Goal: Task Accomplishment & Management: Manage account settings

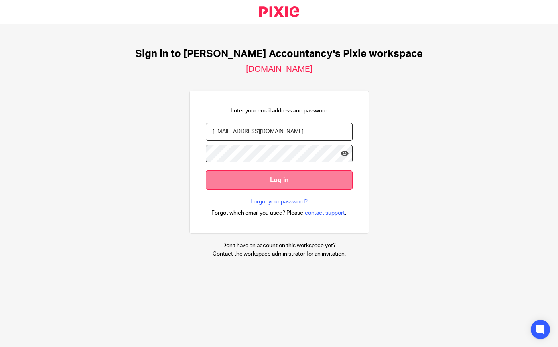
drag, startPoint x: 0, startPoint y: 0, endPoint x: 262, endPoint y: 173, distance: 314.1
click at [269, 183] on input "Log in" at bounding box center [279, 180] width 147 height 20
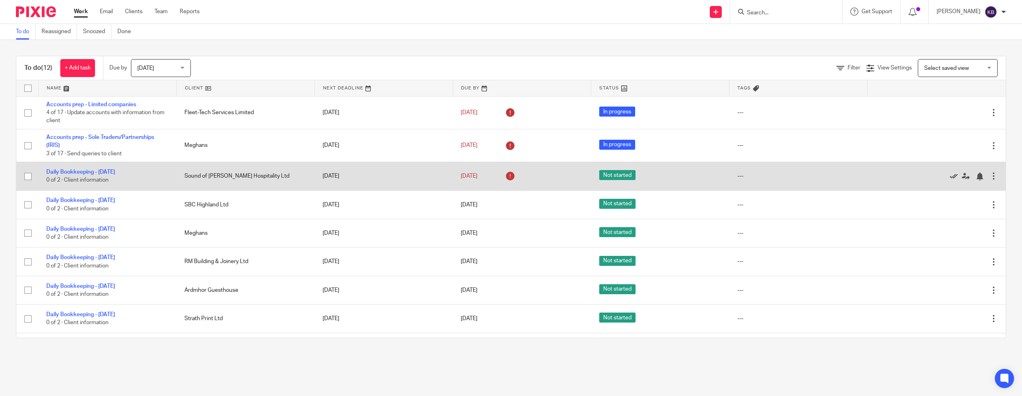
click at [558, 176] on icon at bounding box center [954, 176] width 8 height 8
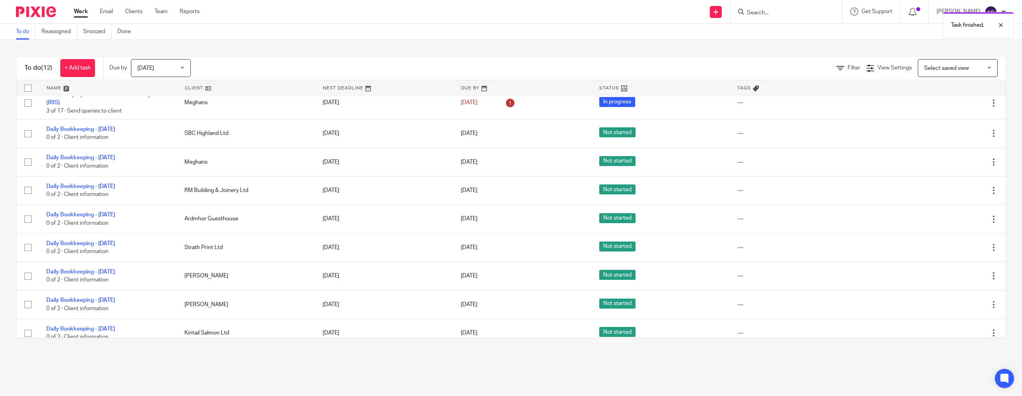
scroll to position [85, 0]
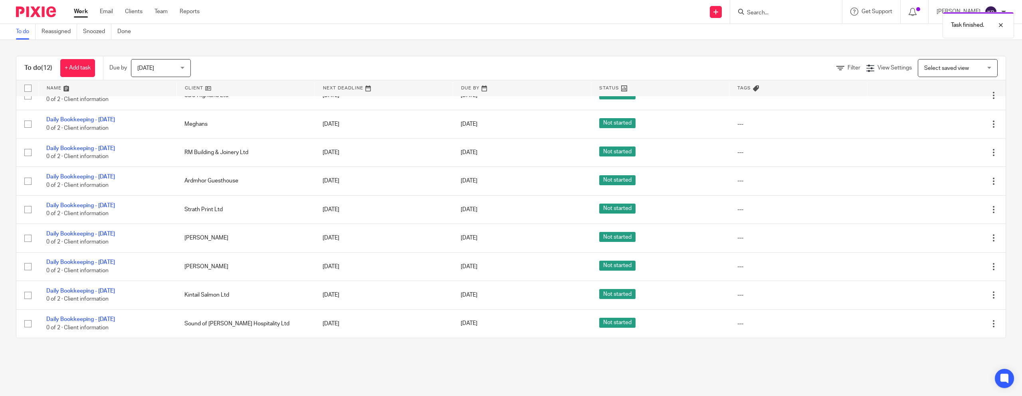
click at [165, 66] on span "Today" at bounding box center [158, 67] width 42 height 17
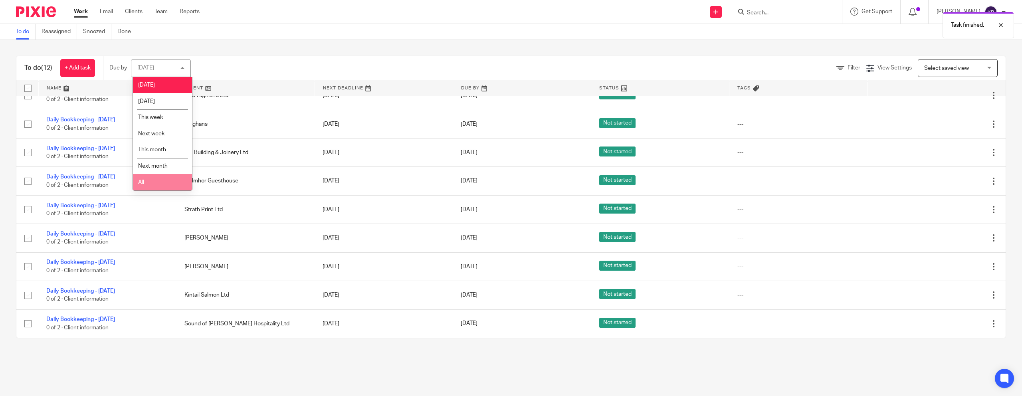
click at [155, 182] on li "All" at bounding box center [162, 182] width 59 height 16
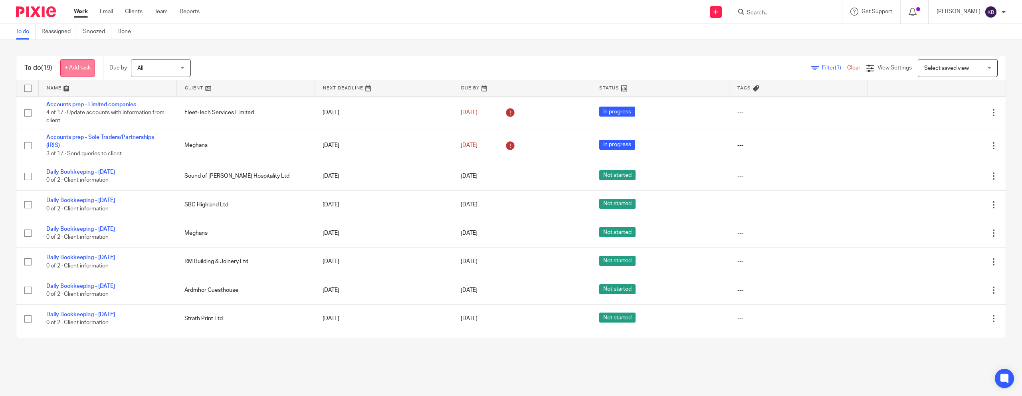
click at [81, 66] on link "+ Add task" at bounding box center [77, 68] width 35 height 18
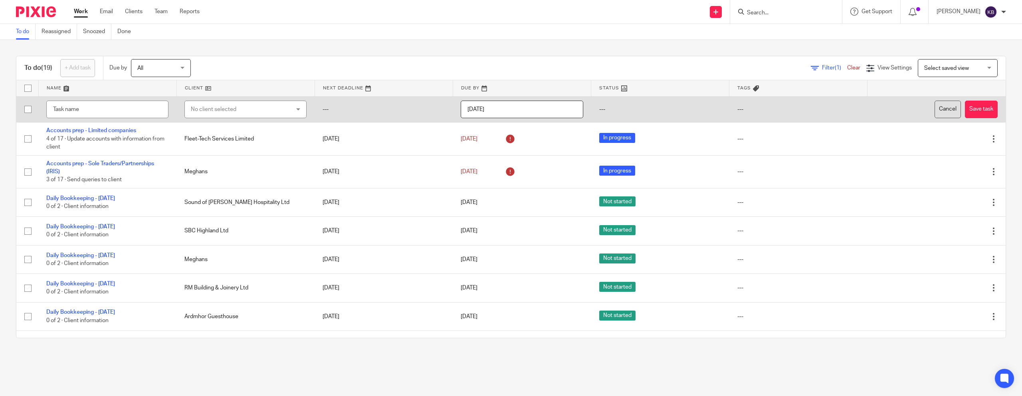
click at [942, 115] on button "Cancel" at bounding box center [948, 110] width 26 height 18
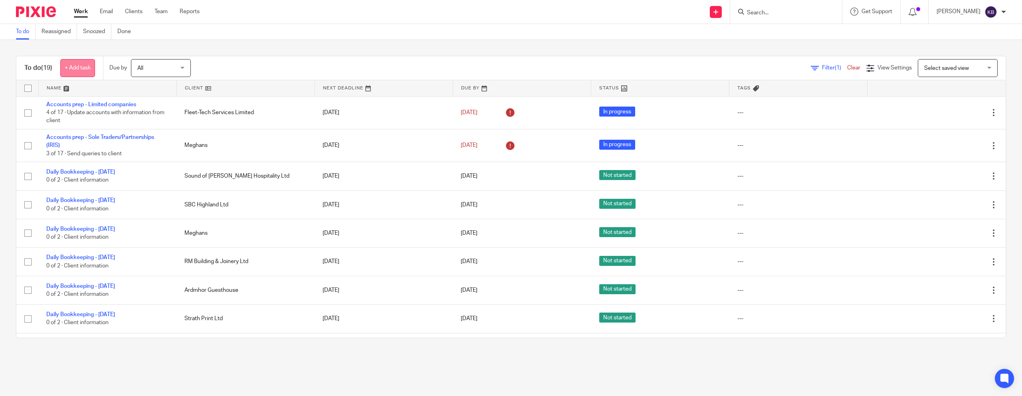
click at [90, 69] on link "+ Add task" at bounding box center [77, 68] width 35 height 18
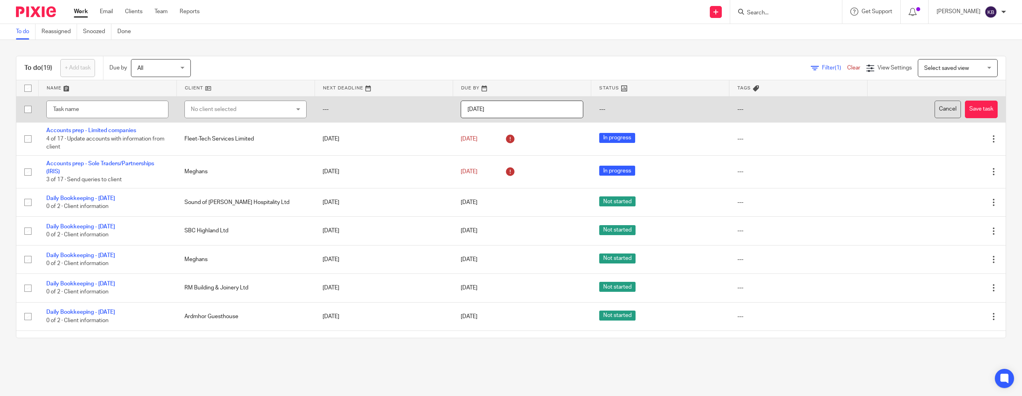
click at [947, 108] on button "Cancel" at bounding box center [948, 110] width 26 height 18
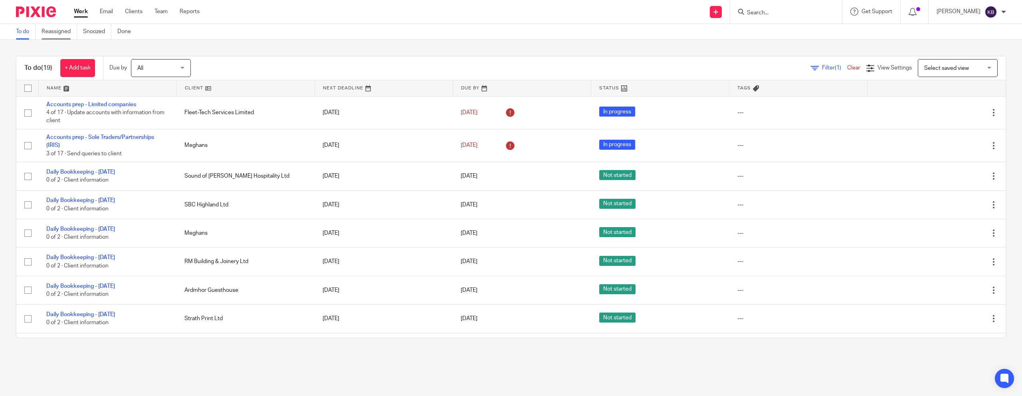
click at [51, 32] on link "Reassigned" at bounding box center [60, 32] width 36 height 16
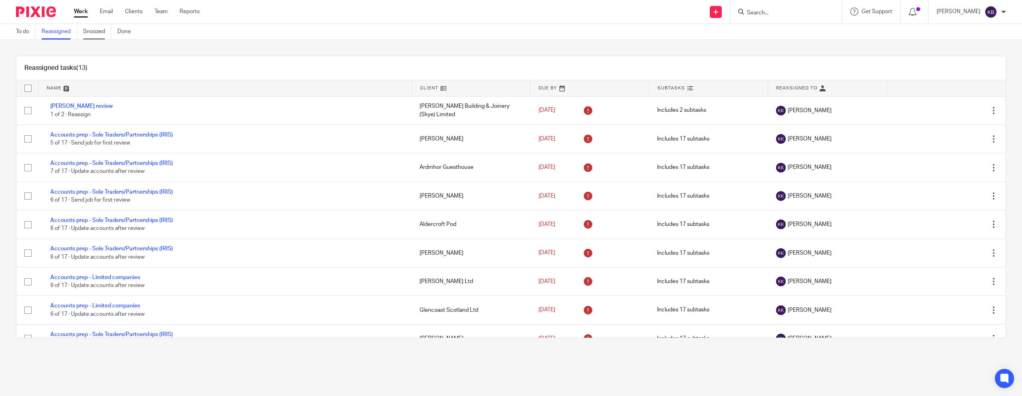
click at [91, 31] on link "Snoozed" at bounding box center [97, 32] width 28 height 16
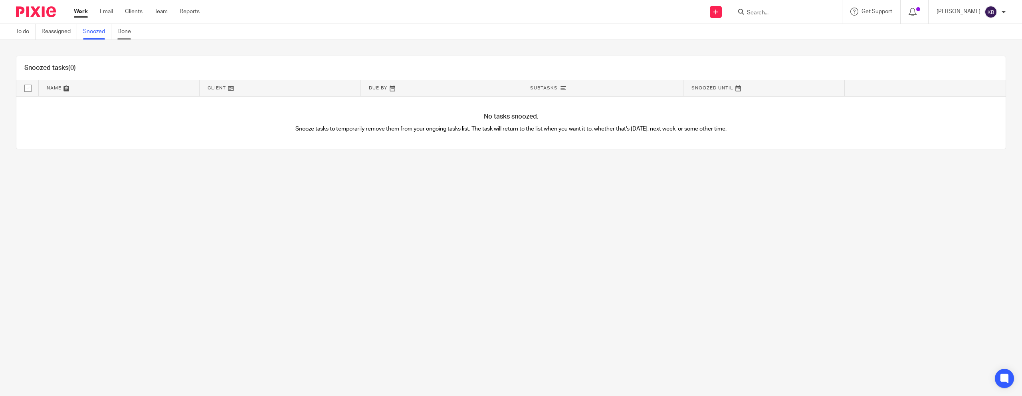
click at [132, 31] on link "Done" at bounding box center [127, 32] width 20 height 16
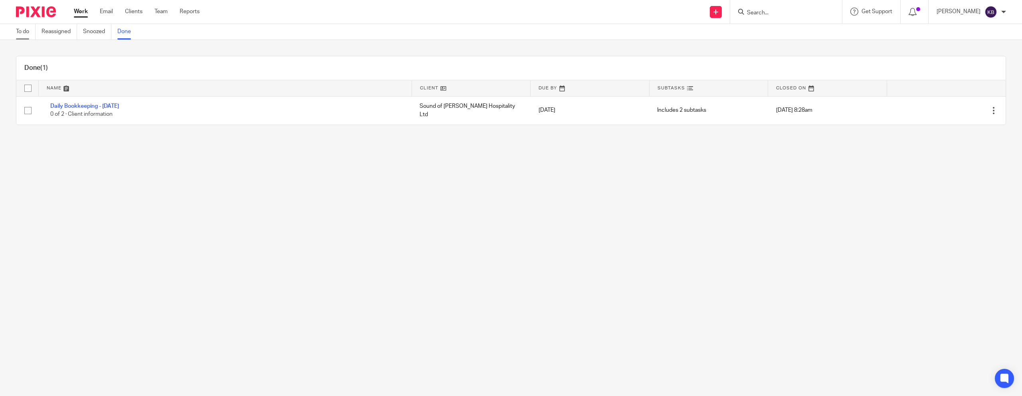
click at [26, 34] on link "To do" at bounding box center [26, 32] width 20 height 16
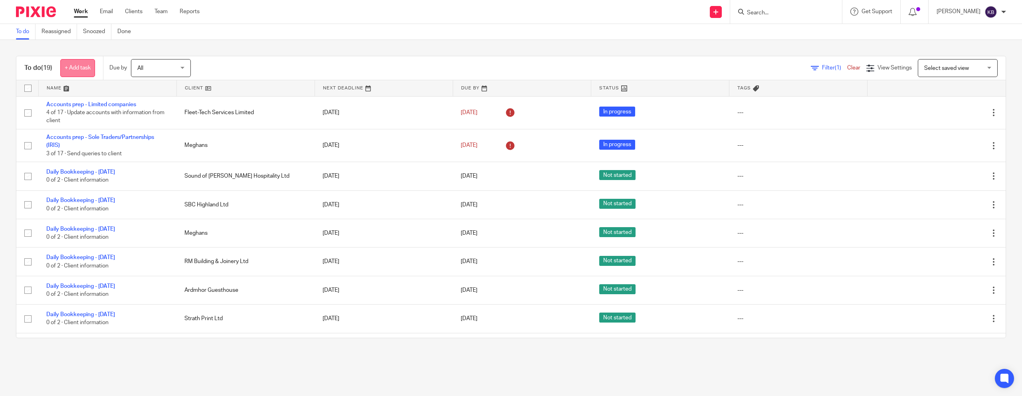
click at [78, 61] on link "+ Add task" at bounding box center [77, 68] width 35 height 18
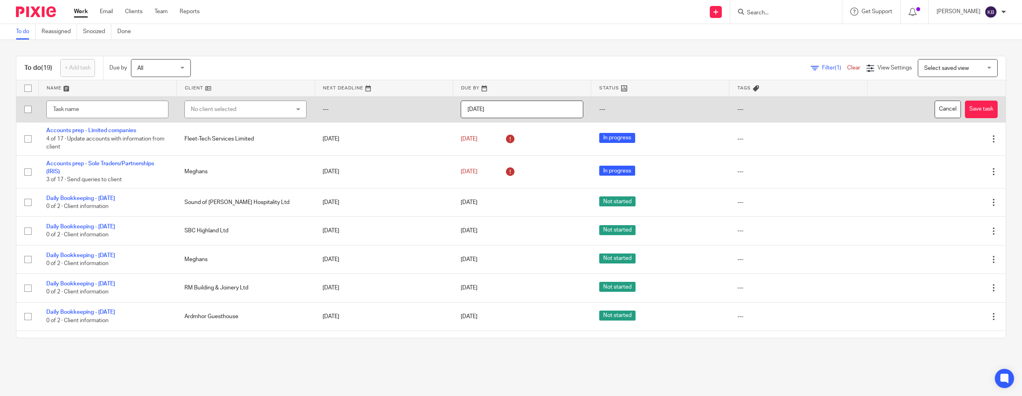
click at [238, 107] on div "No client selected" at bounding box center [237, 109] width 92 height 17
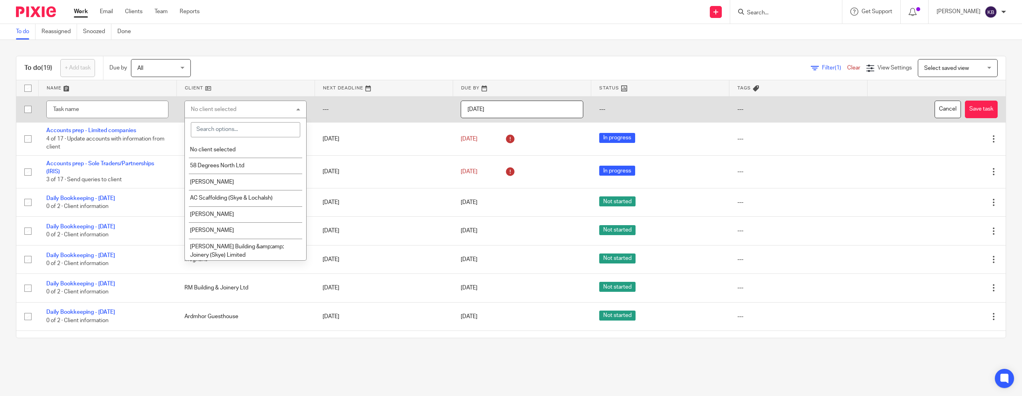
click at [518, 105] on input "[DATE]" at bounding box center [522, 110] width 122 height 18
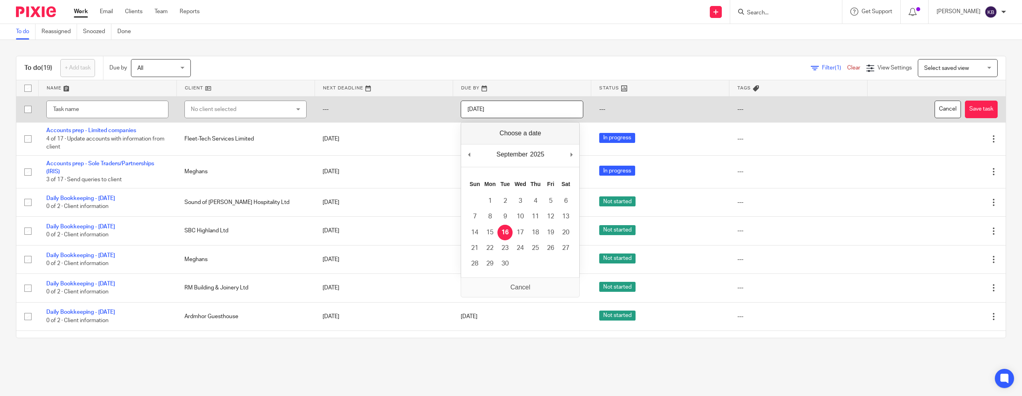
click at [412, 113] on td "---" at bounding box center [384, 109] width 138 height 26
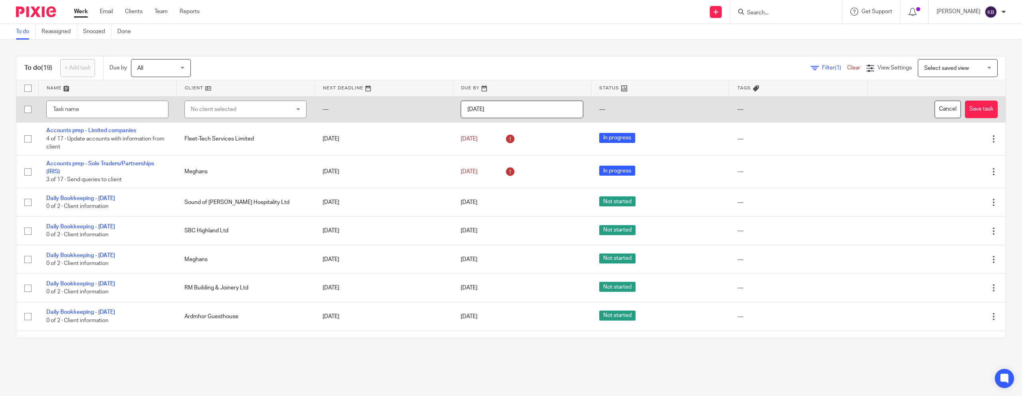
click at [737, 111] on td "---" at bounding box center [798, 109] width 138 height 26
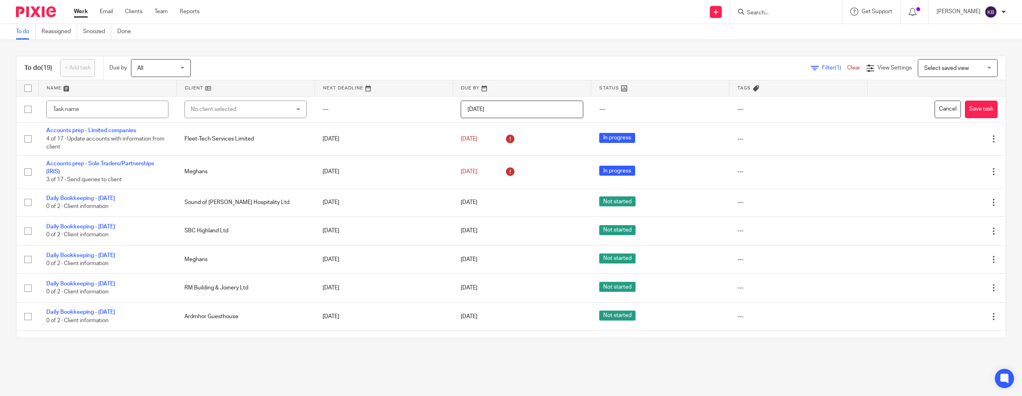
click at [369, 85] on link at bounding box center [384, 88] width 138 height 16
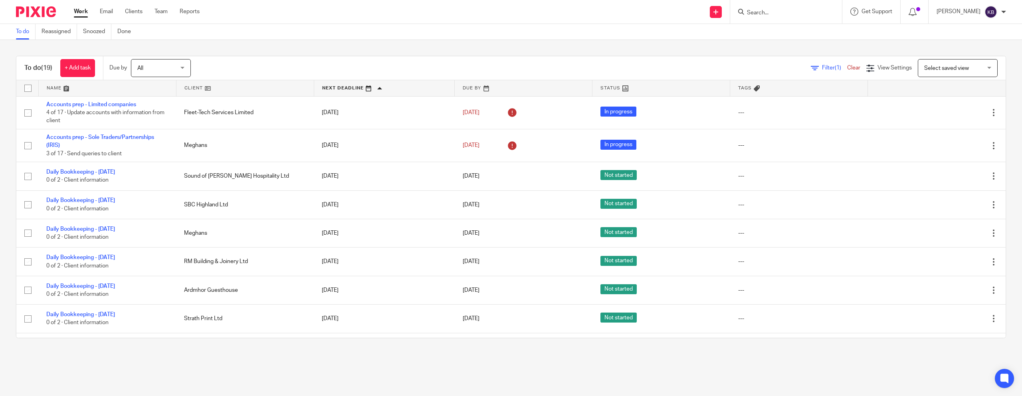
click at [369, 85] on link at bounding box center [384, 88] width 141 height 16
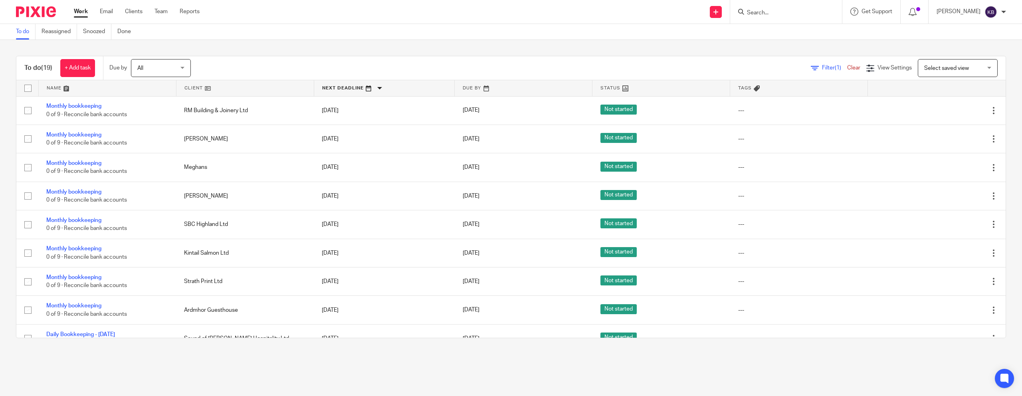
click at [369, 85] on link at bounding box center [384, 88] width 141 height 16
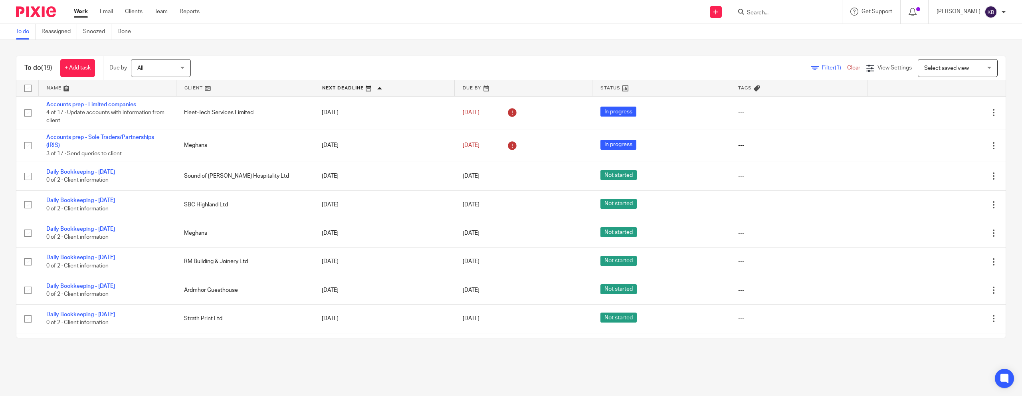
click at [924, 69] on span "Select saved view" at bounding box center [946, 68] width 45 height 6
click at [802, 59] on div "Filter (1) Clear View Settings View Settings (1) Filters Clear Save Manage save…" at bounding box center [605, 68] width 801 height 18
click at [105, 8] on link "Email" at bounding box center [106, 12] width 13 height 8
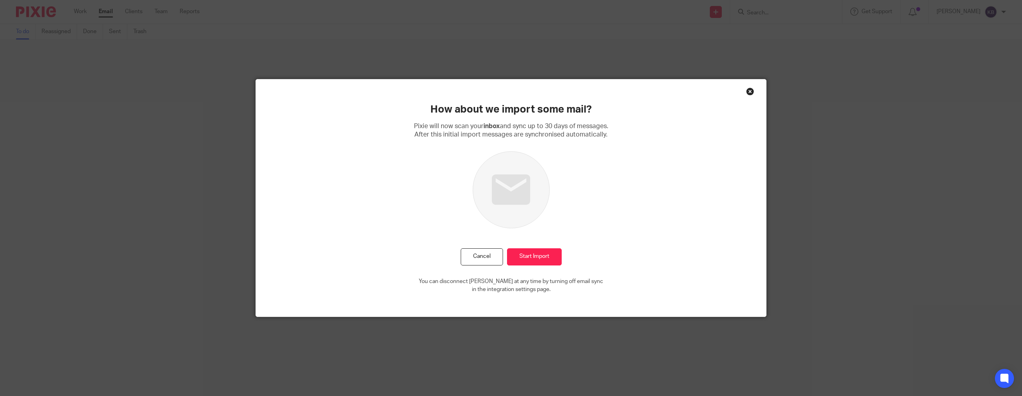
click at [753, 91] on div "Close this dialog window" at bounding box center [750, 91] width 8 height 8
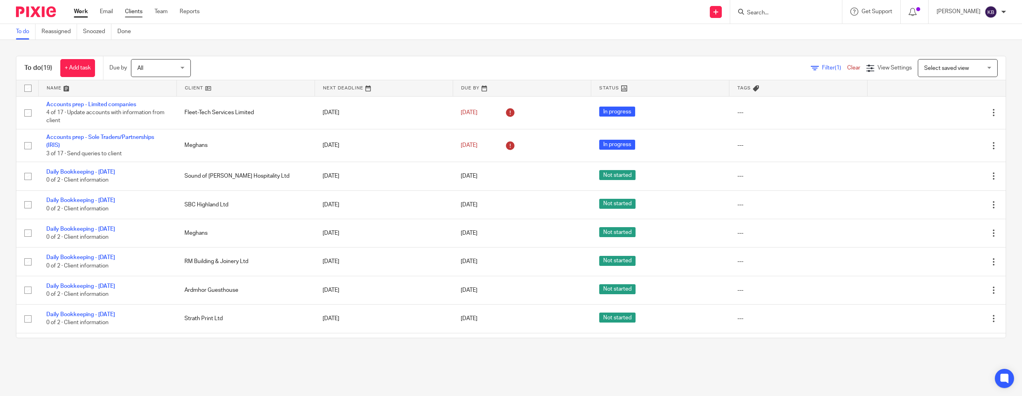
click at [138, 14] on link "Clients" at bounding box center [134, 12] width 18 height 8
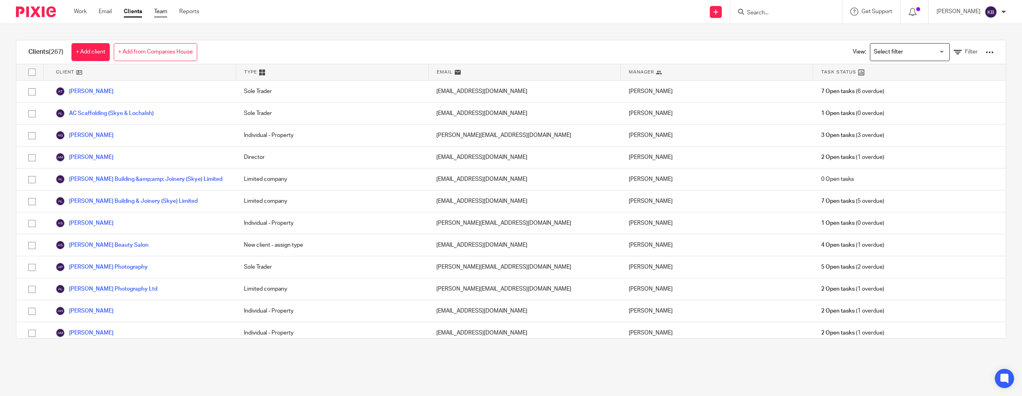
click at [162, 12] on link "Team" at bounding box center [160, 12] width 13 height 8
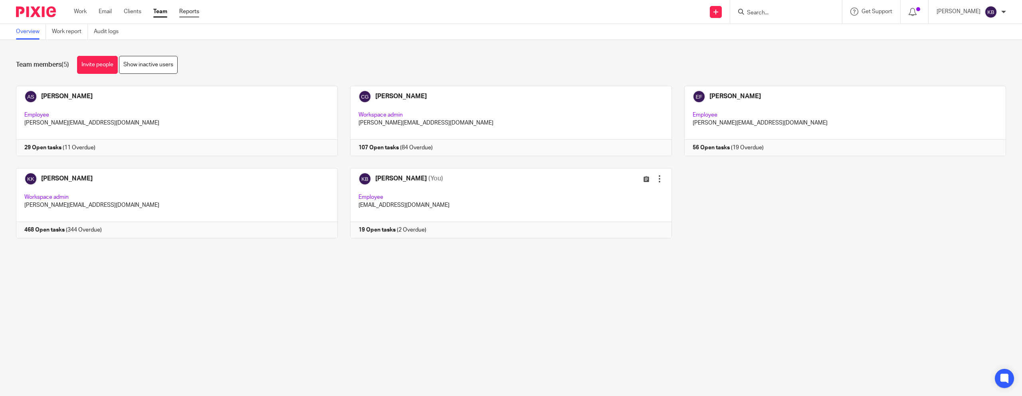
click at [192, 15] on link "Reports" at bounding box center [189, 12] width 20 height 8
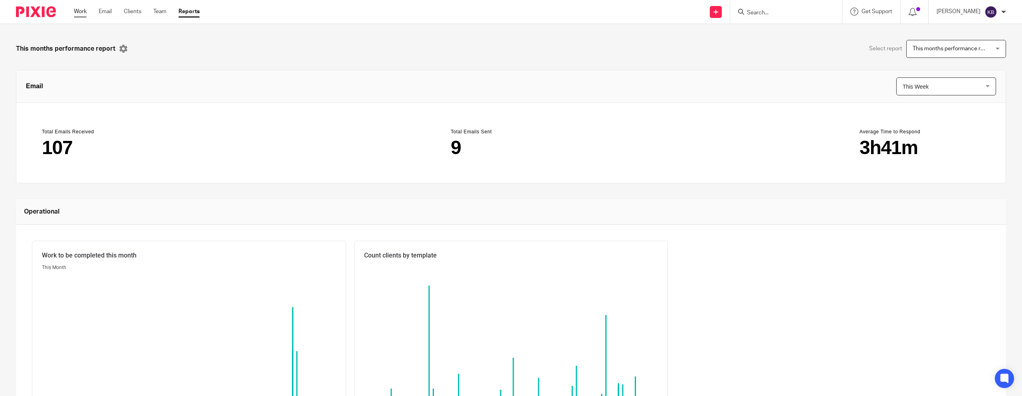
click at [77, 11] on link "Work" at bounding box center [80, 12] width 13 height 8
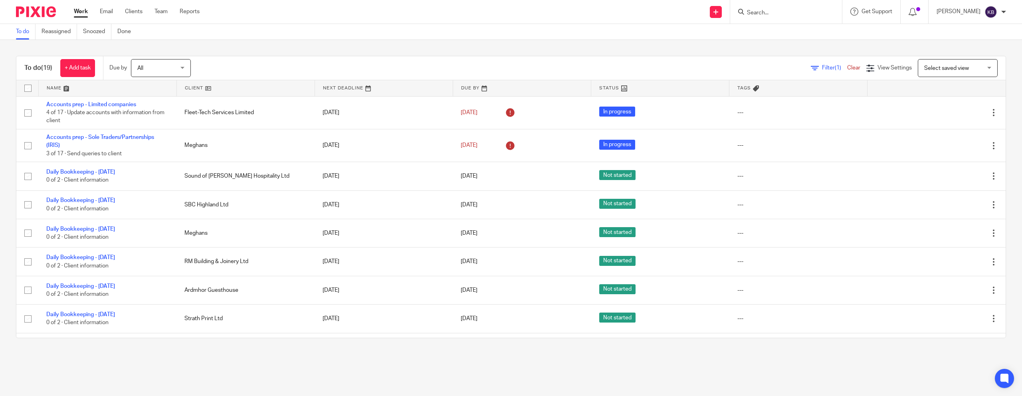
click at [42, 9] on img at bounding box center [36, 11] width 40 height 11
